Goal: Task Accomplishment & Management: Manage account settings

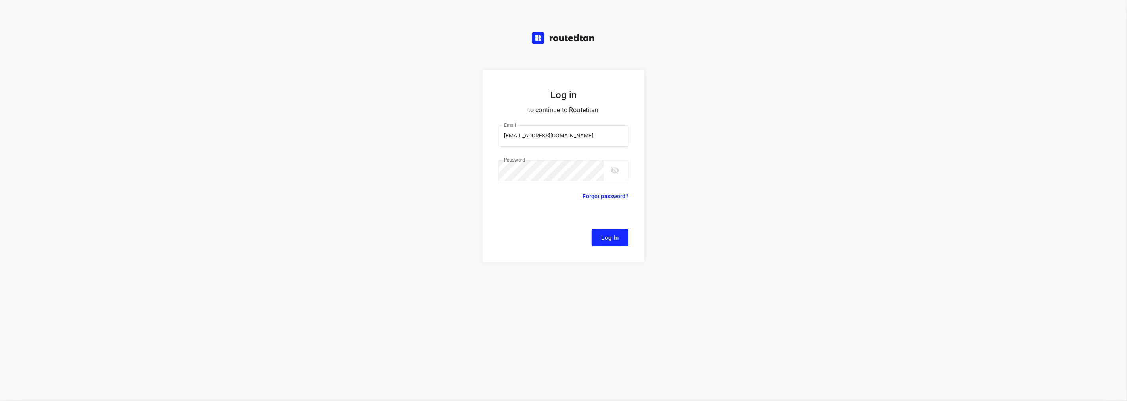
click at [603, 235] on span "Log In" at bounding box center [610, 238] width 18 height 10
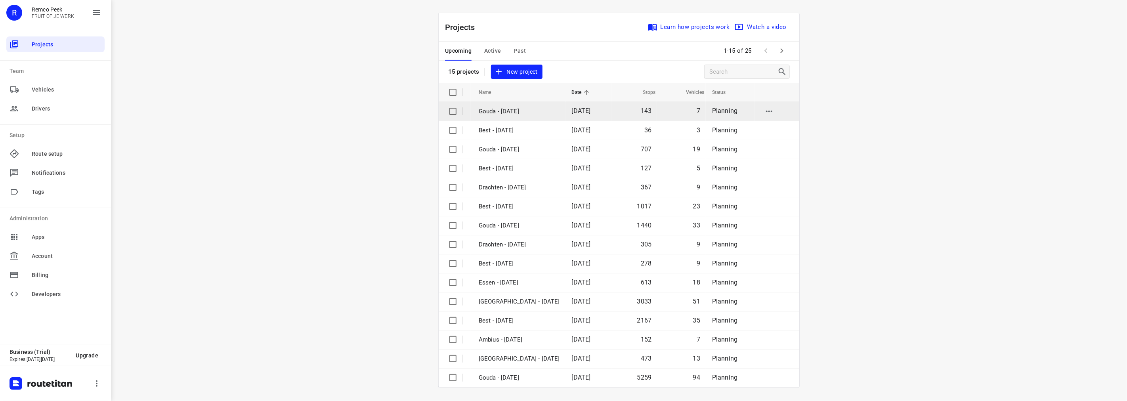
click at [501, 109] on p "Gouda - [DATE]" at bounding box center [519, 111] width 81 height 9
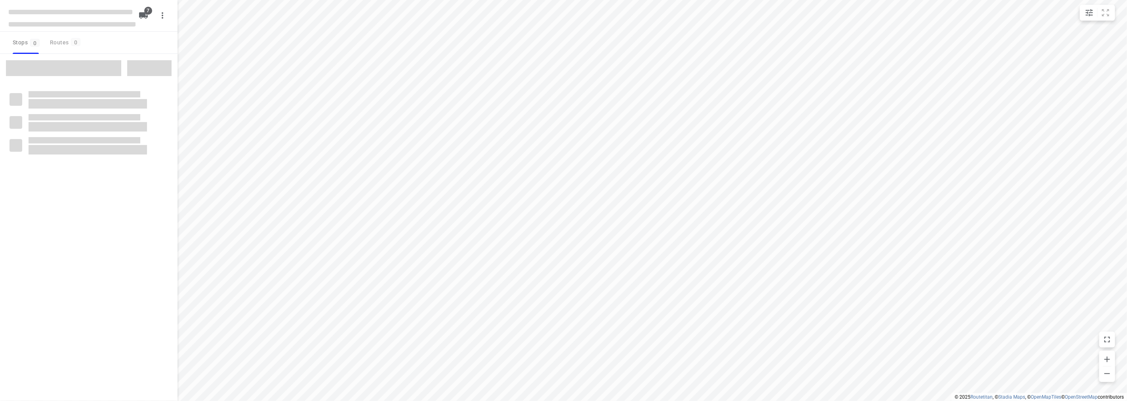
checkbox input "true"
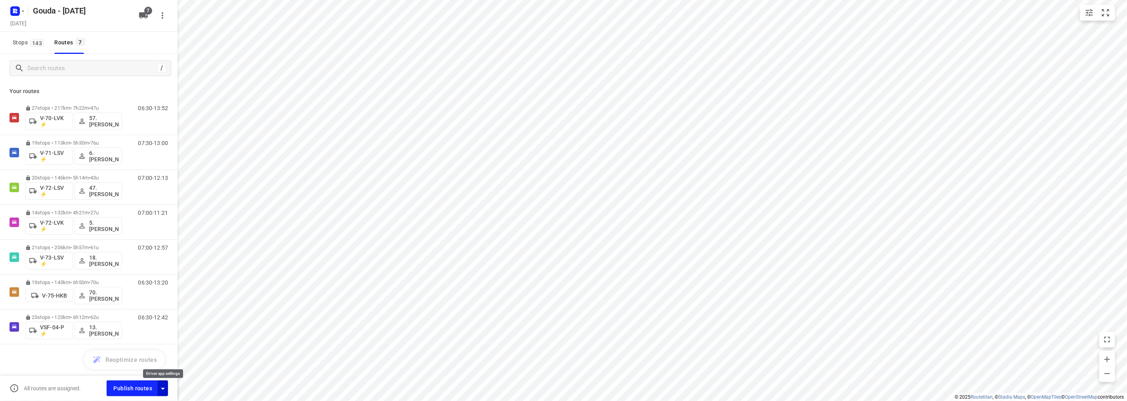
click at [163, 386] on icon "button" at bounding box center [163, 389] width 10 height 10
click at [147, 307] on input "Fulfill the stops in any order" at bounding box center [145, 309] width 45 height 15
click at [148, 313] on input "Fulfill the stops in any order" at bounding box center [153, 309] width 45 height 15
checkbox input "false"
click at [150, 322] on input "Call the customer" at bounding box center [145, 326] width 45 height 15
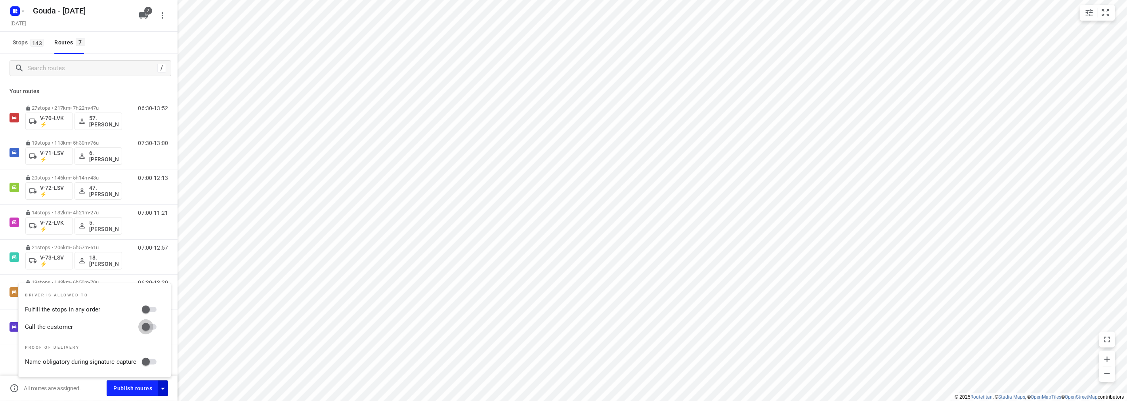
checkbox input "true"
click at [149, 310] on input "Fulfill the stops in any order" at bounding box center [145, 309] width 45 height 15
checkbox input "true"
click at [123, 21] on div "[DATE]" at bounding box center [72, 24] width 127 height 11
click at [13, 13] on rect "button" at bounding box center [15, 11] width 10 height 10
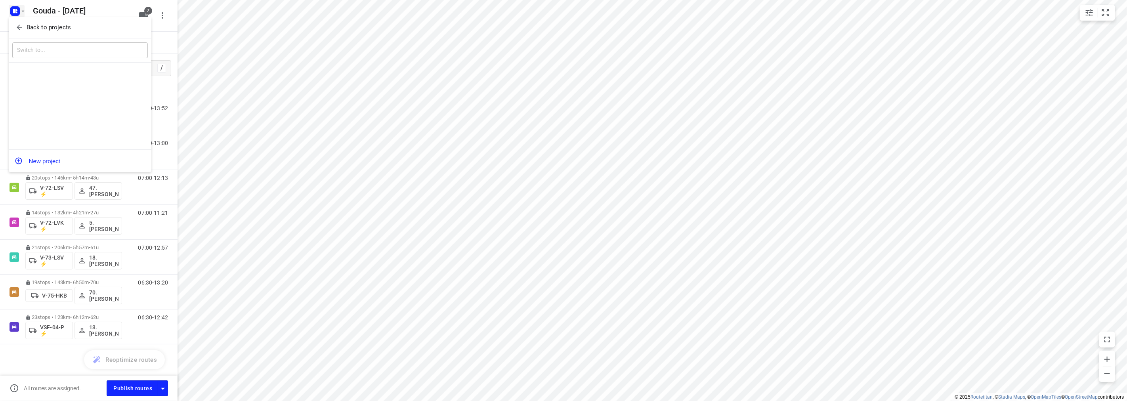
click at [17, 30] on icon "button" at bounding box center [19, 27] width 8 height 8
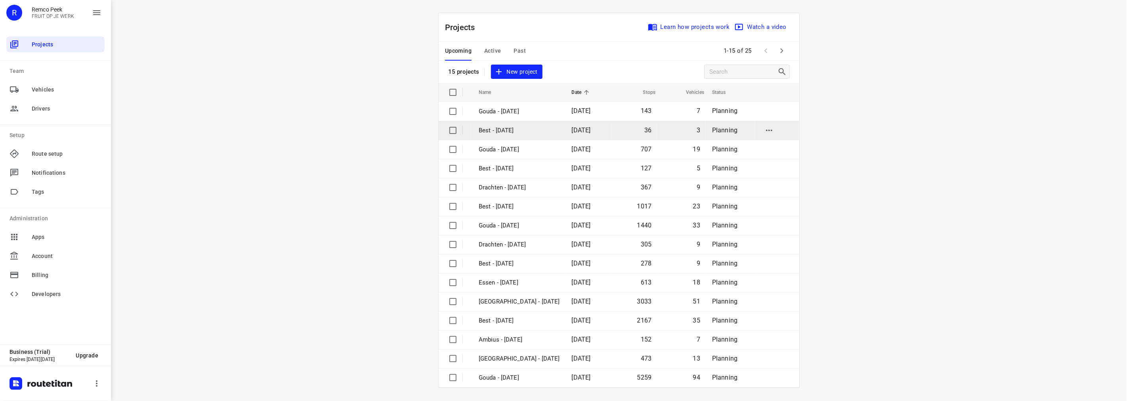
click at [510, 132] on p "Best - [DATE]" at bounding box center [519, 130] width 81 height 9
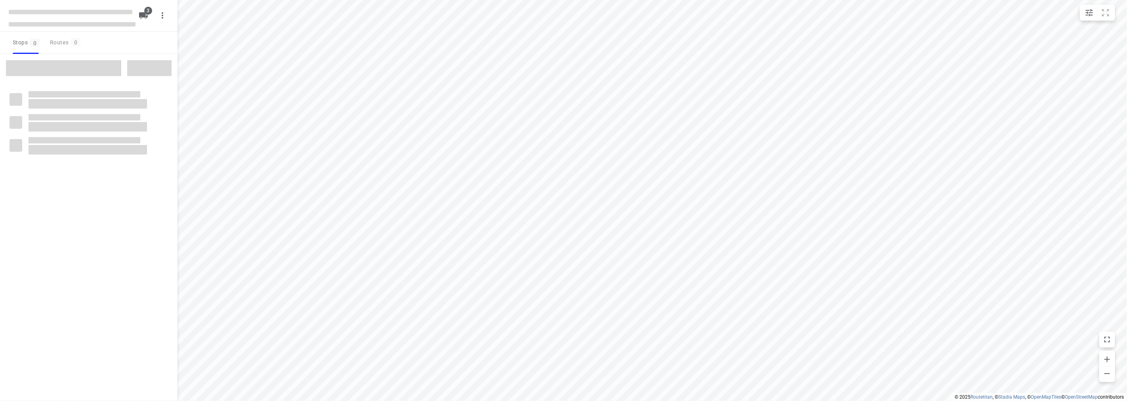
checkbox input "true"
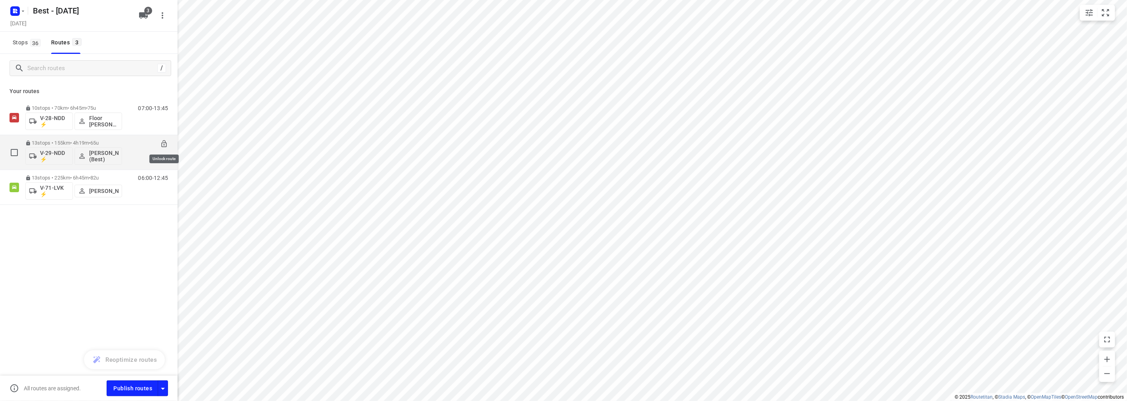
click at [163, 141] on icon at bounding box center [164, 144] width 8 height 8
click at [49, 157] on p "V-29-NDD ⚡" at bounding box center [54, 156] width 29 height 13
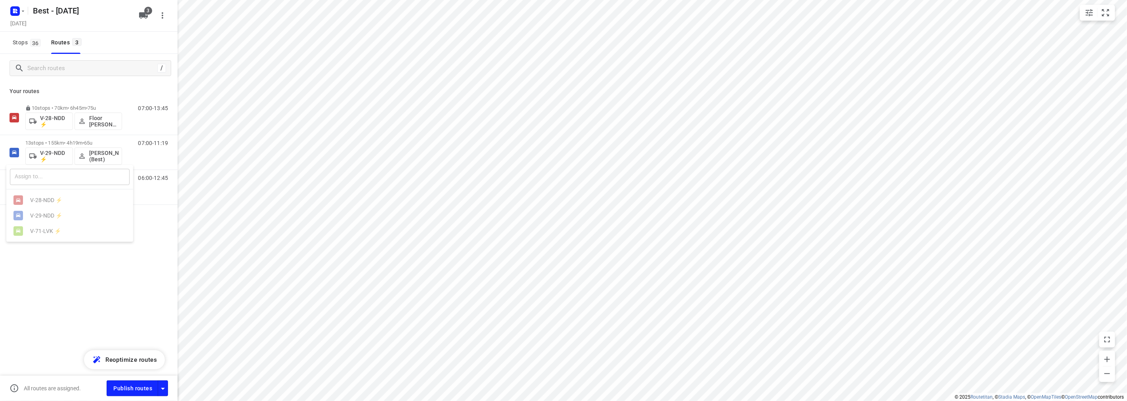
click at [53, 177] on input "text" at bounding box center [70, 177] width 120 height 16
type input "71"
click at [55, 204] on ul "V- 71 -LVK ⚡" at bounding box center [69, 200] width 127 height 15
click at [55, 231] on div at bounding box center [563, 200] width 1127 height 401
click at [48, 193] on p "V-71-LVK ⚡" at bounding box center [54, 191] width 29 height 13
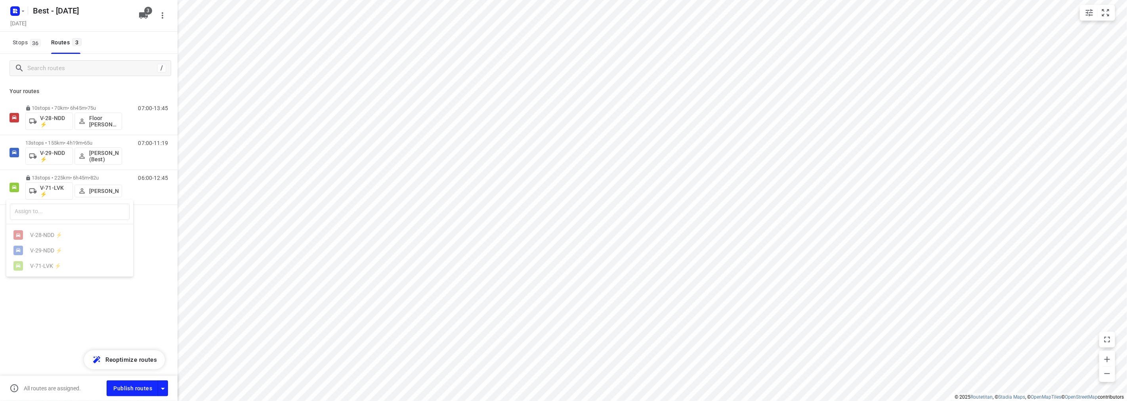
click at [42, 336] on div at bounding box center [563, 200] width 1127 height 401
